Goal: Information Seeking & Learning: Learn about a topic

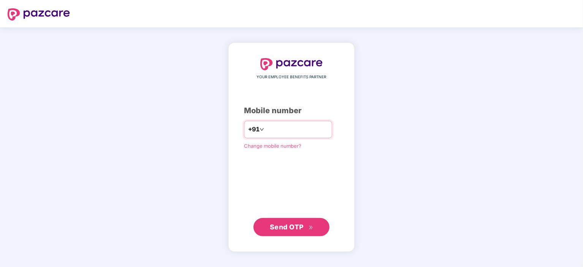
click at [266, 130] on input "number" at bounding box center [297, 129] width 62 height 12
type input "**********"
click at [283, 228] on span "Send OTP" at bounding box center [287, 227] width 34 height 8
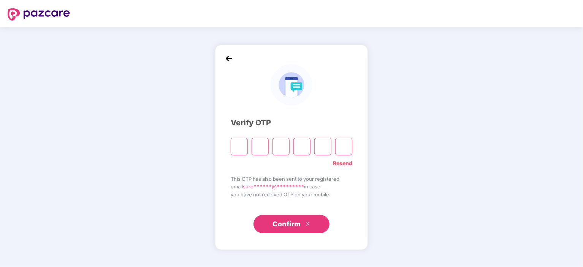
type input "*"
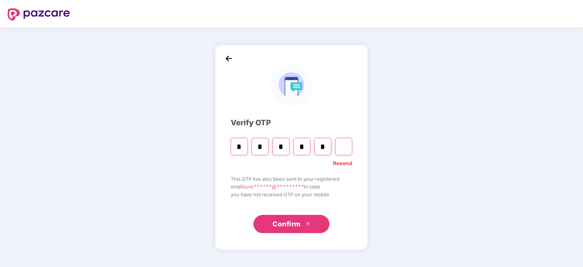
type input "*"
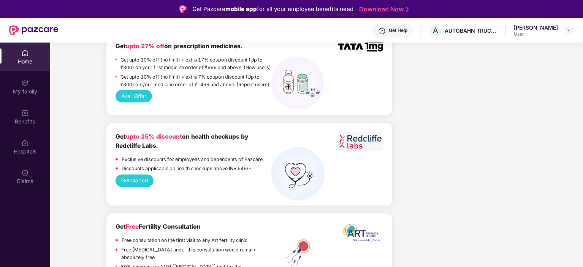
scroll to position [403, 0]
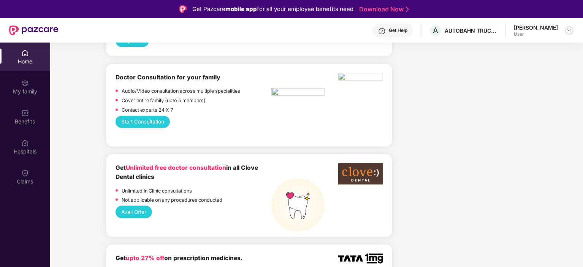
click at [568, 30] on img at bounding box center [569, 30] width 6 height 6
click at [23, 81] on img at bounding box center [25, 83] width 8 height 8
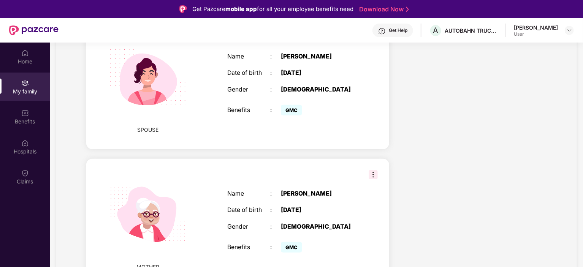
scroll to position [43, 0]
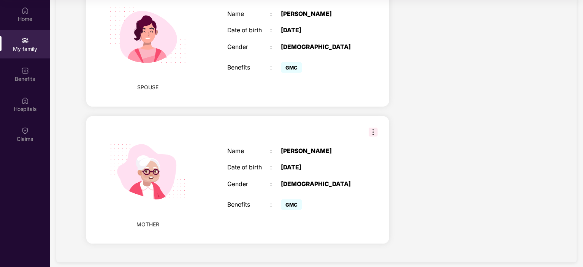
click at [375, 128] on img at bounding box center [372, 132] width 9 height 9
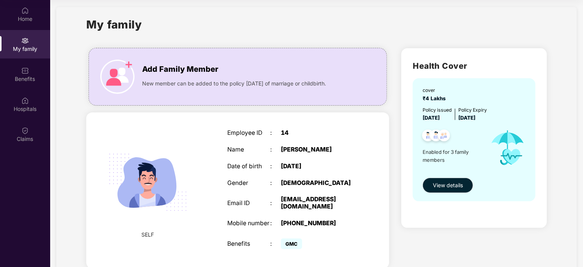
scroll to position [0, 0]
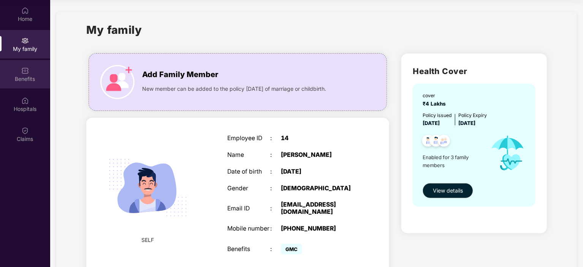
click at [28, 73] on img at bounding box center [25, 71] width 8 height 8
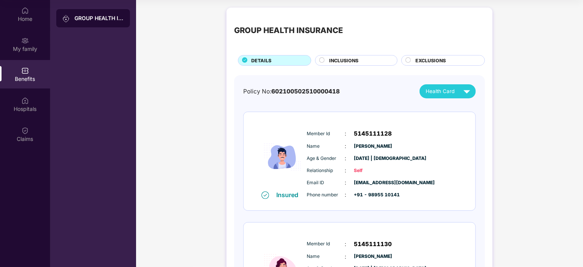
click at [322, 59] on circle at bounding box center [321, 60] width 5 height 5
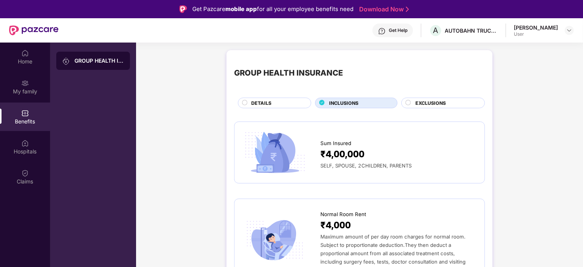
click at [418, 104] on span "EXCLUSIONS" at bounding box center [430, 103] width 30 height 7
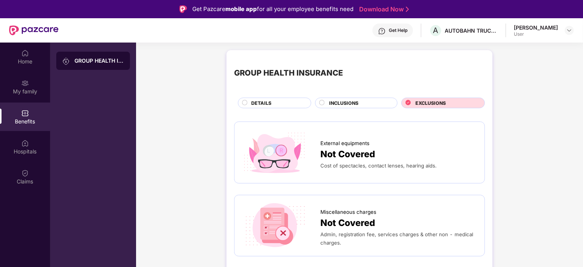
click at [259, 108] on div "DETAILS" at bounding box center [277, 104] width 60 height 8
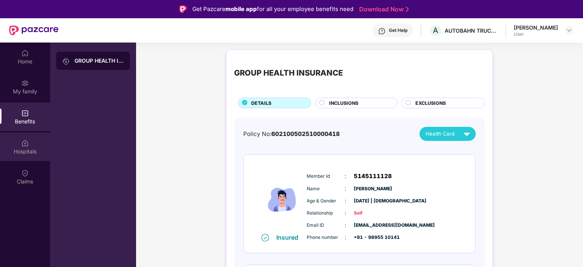
click at [28, 145] on img at bounding box center [25, 143] width 8 height 8
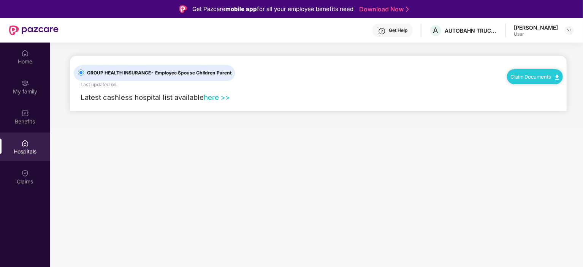
click at [216, 98] on link "here >>" at bounding box center [217, 97] width 26 height 8
click at [30, 118] on div "Benefits" at bounding box center [25, 122] width 50 height 8
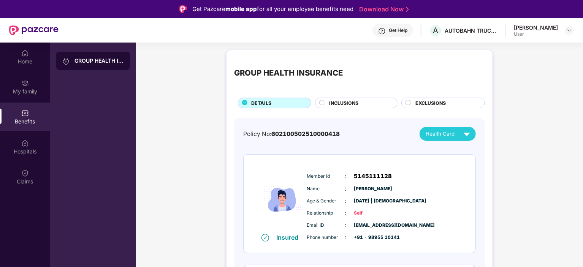
click at [345, 102] on span "INCLUSIONS" at bounding box center [343, 103] width 29 height 7
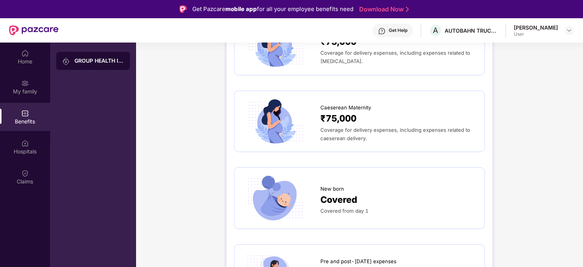
scroll to position [982, 0]
click at [33, 92] on div "My family" at bounding box center [25, 92] width 50 height 8
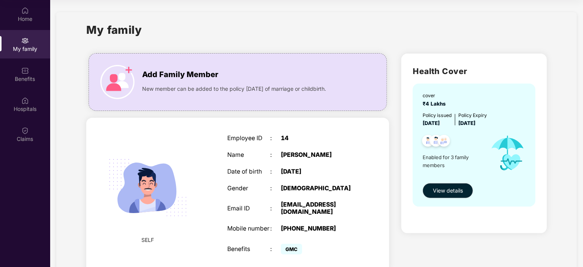
scroll to position [0, 0]
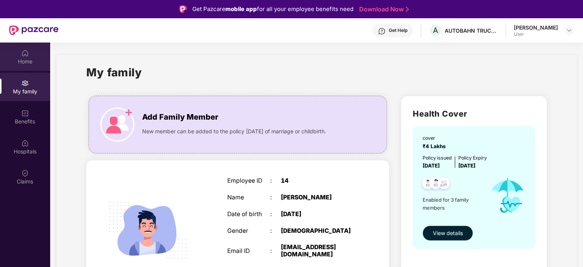
click at [24, 62] on div "Home" at bounding box center [25, 62] width 50 height 8
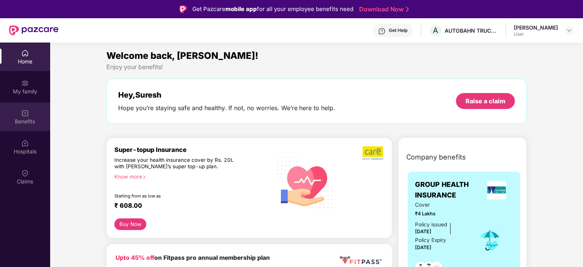
click at [25, 121] on div "Benefits" at bounding box center [25, 122] width 50 height 8
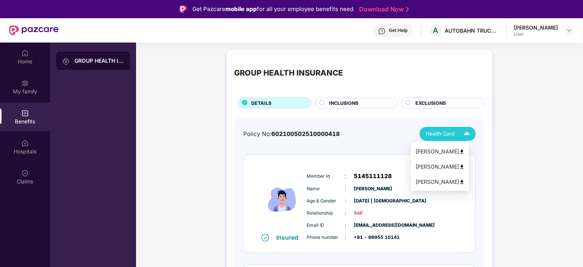
click at [466, 136] on img at bounding box center [466, 133] width 13 height 13
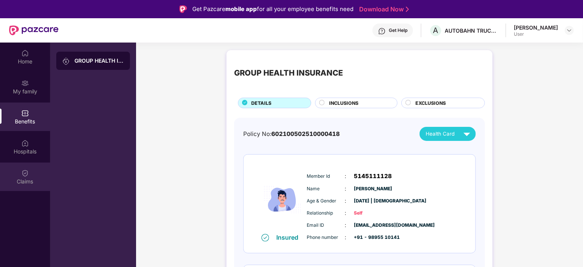
click at [24, 179] on div "Claims" at bounding box center [25, 182] width 50 height 8
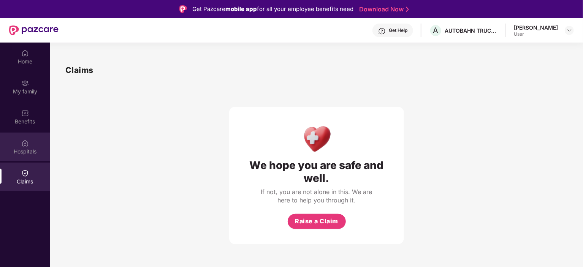
click at [27, 150] on div "Hospitals" at bounding box center [25, 152] width 50 height 8
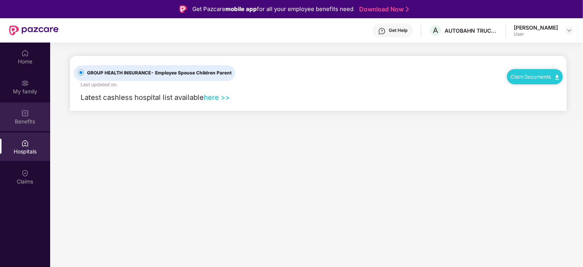
click at [29, 122] on div "Benefits" at bounding box center [25, 122] width 50 height 8
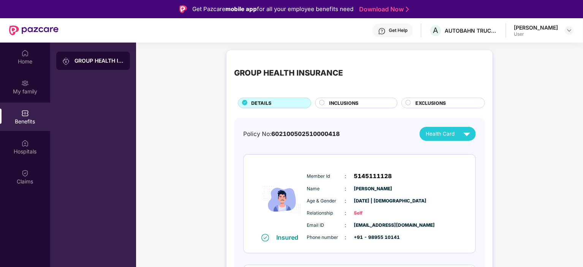
click at [92, 63] on div "GROUP HEALTH INSURANCE" at bounding box center [98, 61] width 49 height 8
click at [92, 59] on div "GROUP HEALTH INSURANCE" at bounding box center [98, 61] width 49 height 8
click at [62, 61] on img at bounding box center [66, 61] width 8 height 8
click at [464, 132] on img at bounding box center [466, 133] width 13 height 13
click at [465, 182] on img at bounding box center [462, 182] width 6 height 6
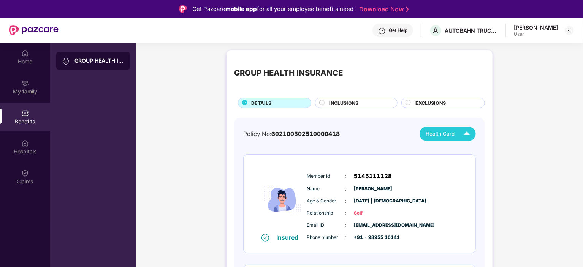
click at [357, 103] on div "INCLUSIONS" at bounding box center [359, 104] width 68 height 8
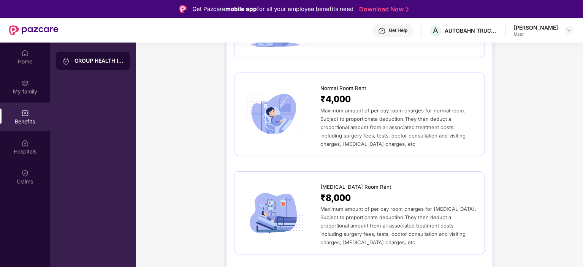
scroll to position [10, 0]
